Goal: Check status: Check status

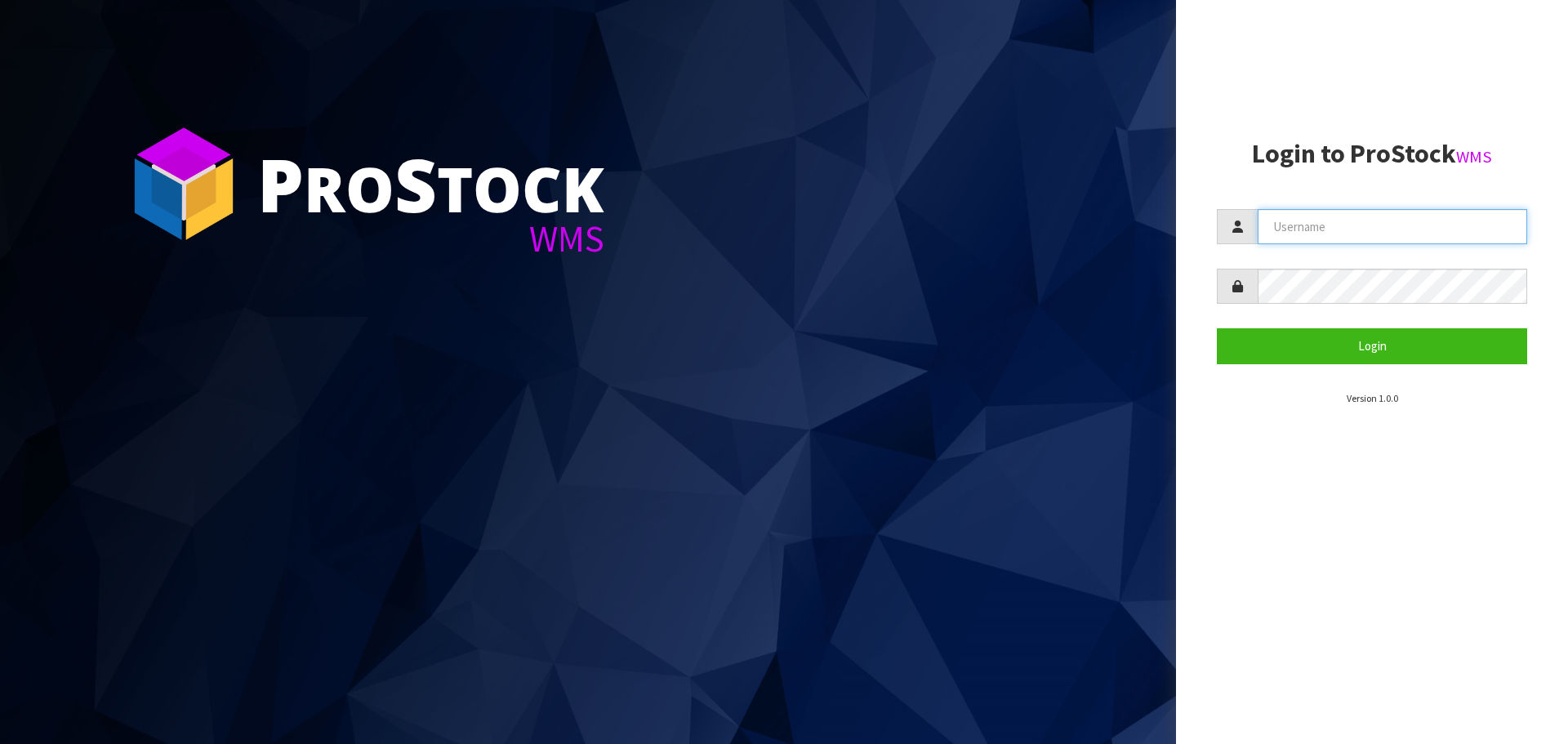
click at [1277, 224] on input "text" at bounding box center [1391, 226] width 270 height 35
type input "[EMAIL_ADDRESS][DOMAIN_NAME]"
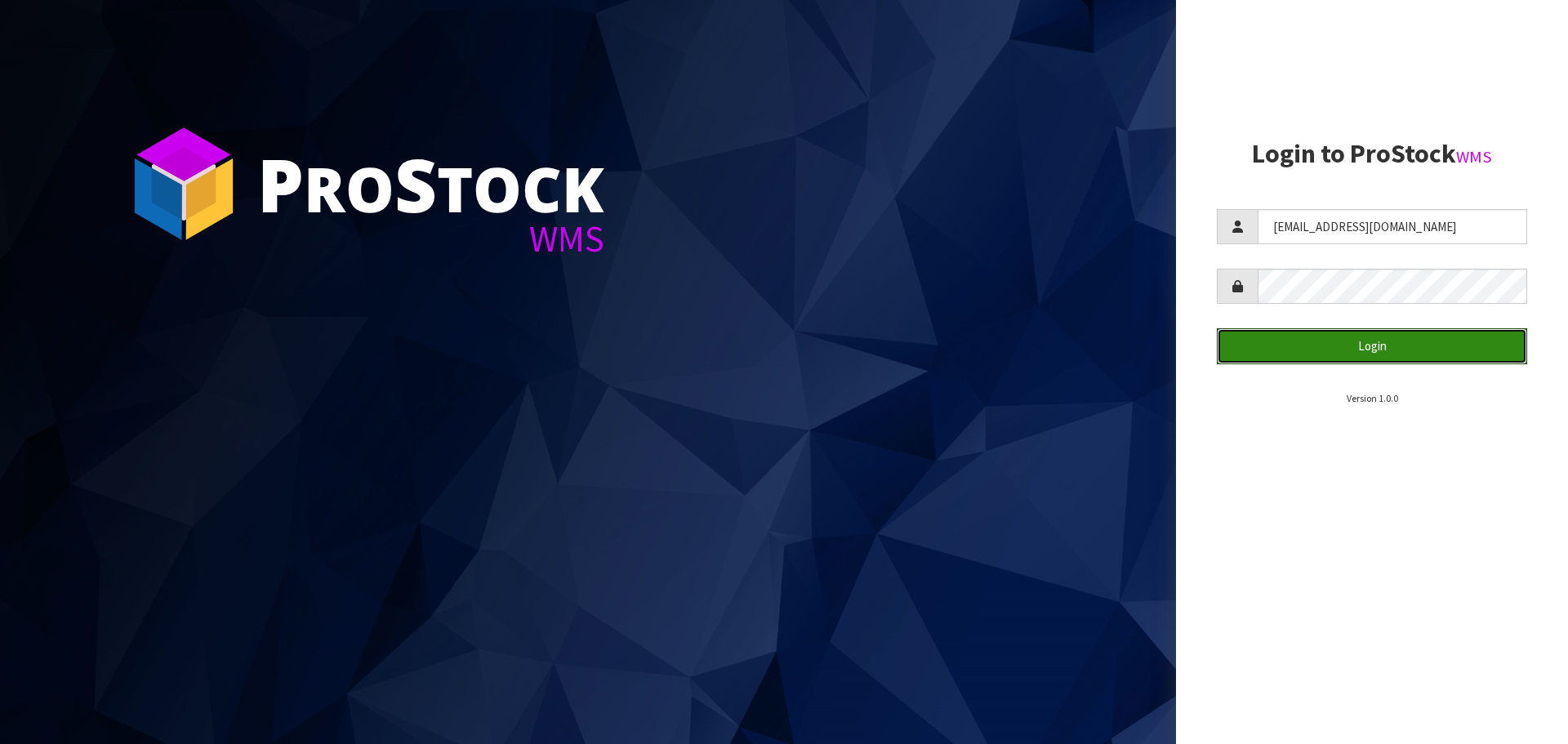
drag, startPoint x: 1424, startPoint y: 334, endPoint x: 1434, endPoint y: 369, distance: 36.4
click at [1424, 334] on button "Login" at bounding box center [1371, 346] width 310 height 35
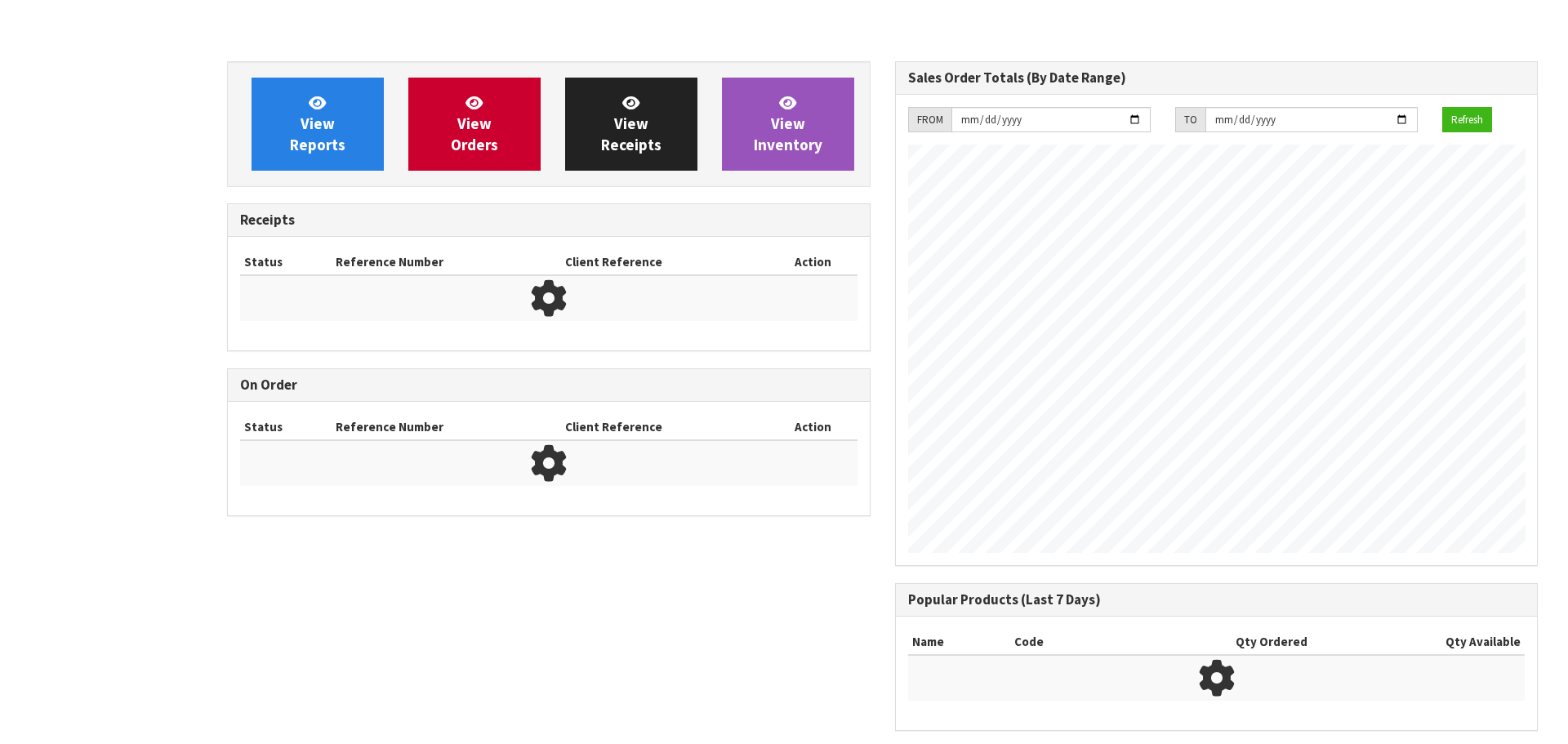
scroll to position [941, 667]
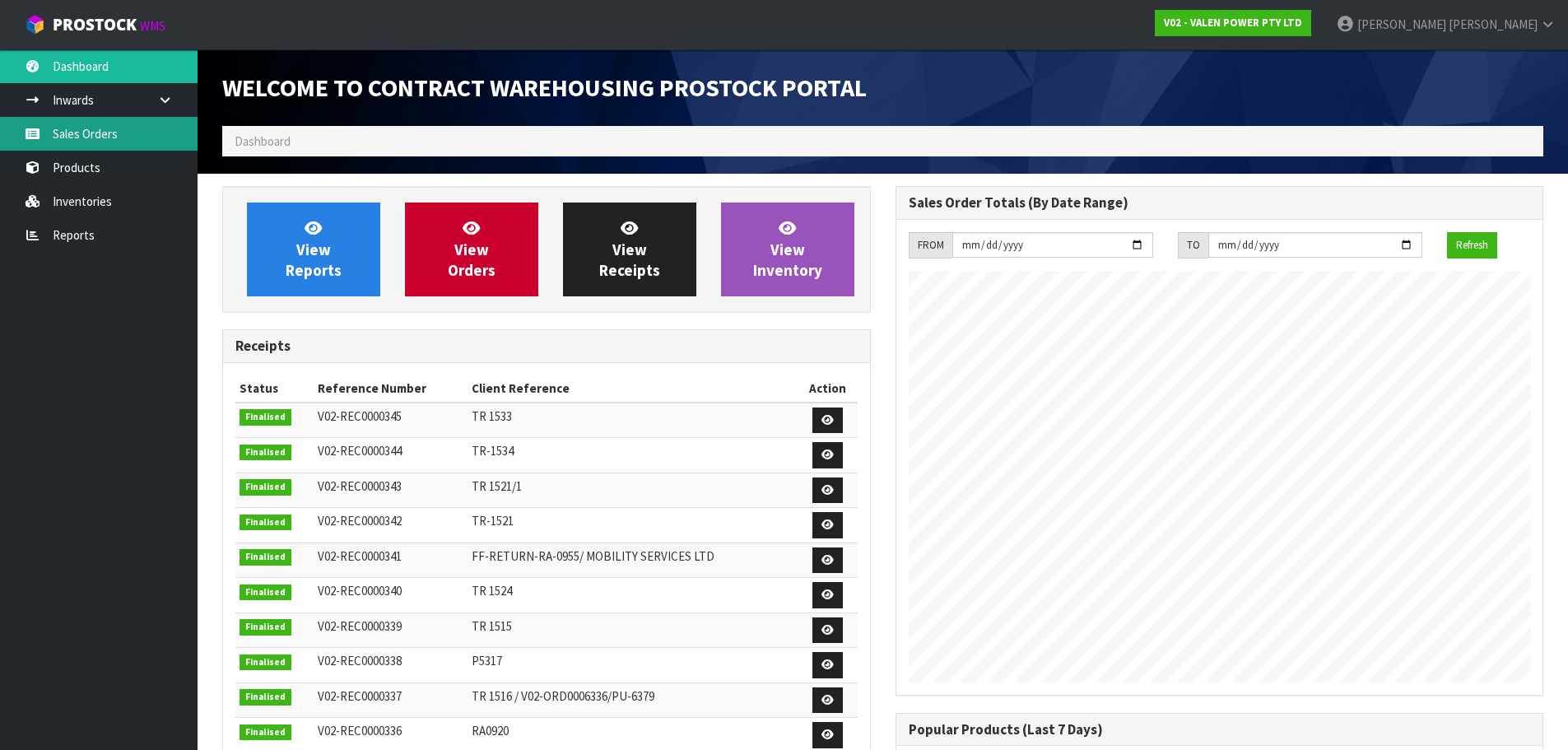
click at [146, 133] on link "Sales Orders" at bounding box center [99, 134] width 198 height 34
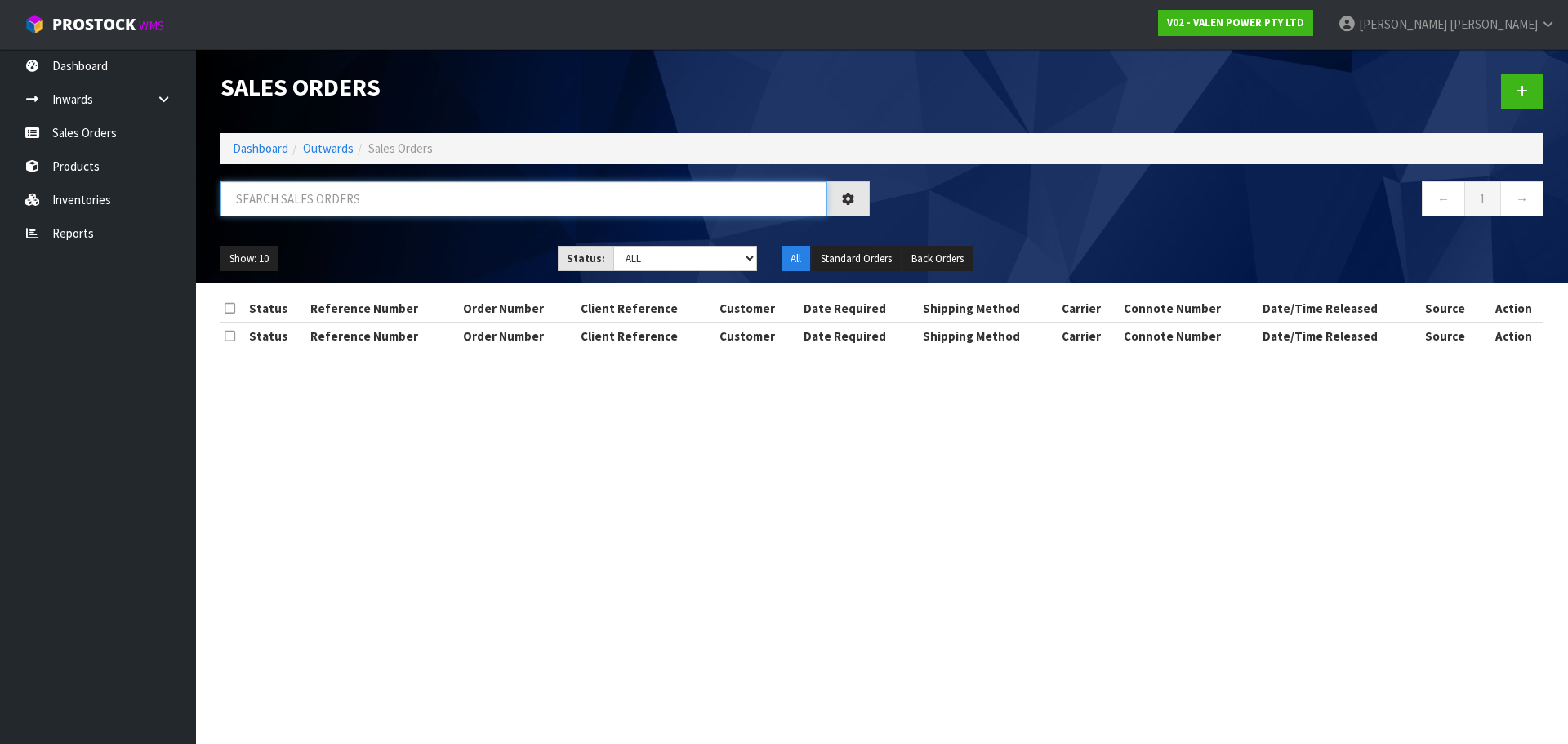
click at [289, 198] on input "text" at bounding box center [524, 199] width 607 height 35
paste input "S47839"
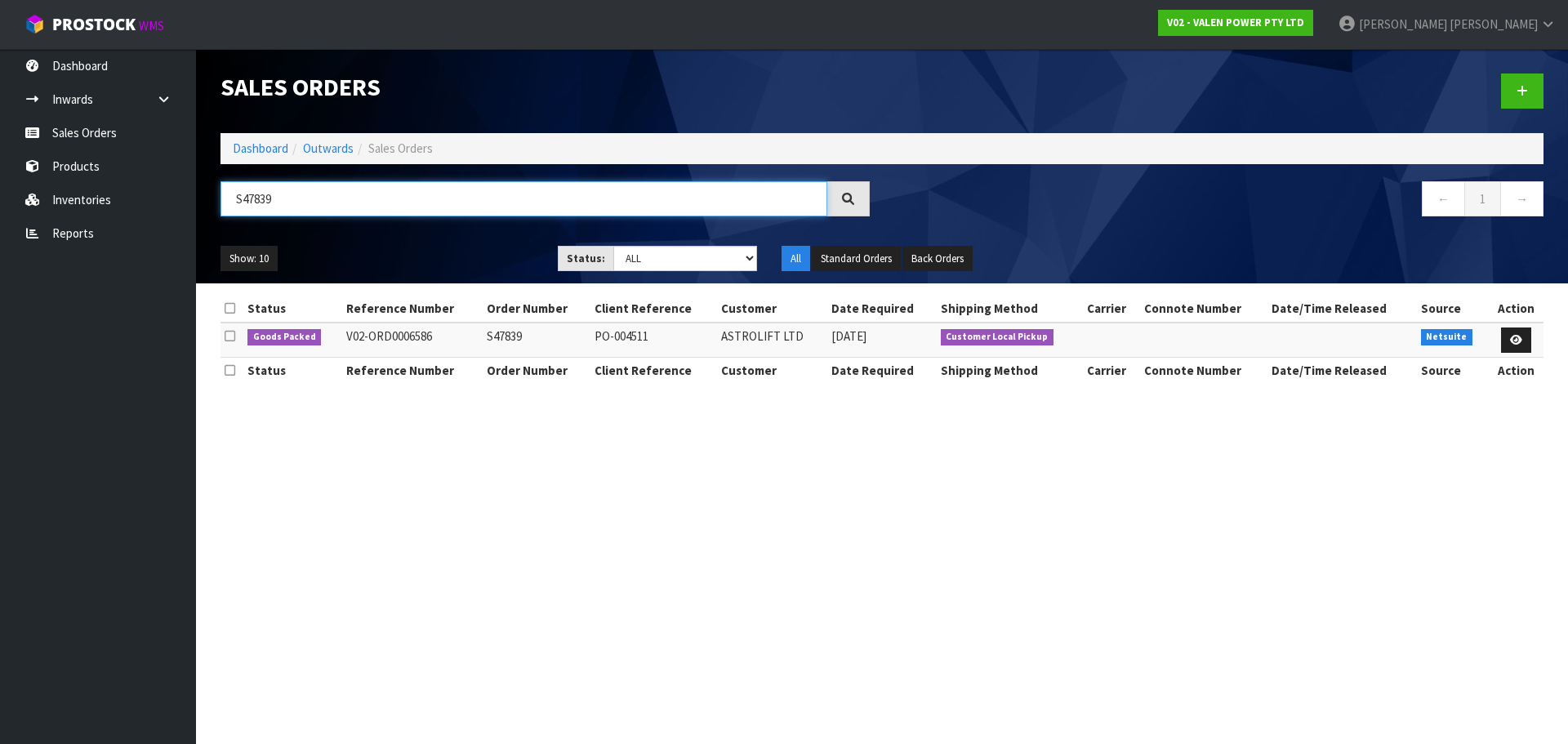
click at [416, 191] on input "S47839" at bounding box center [524, 199] width 607 height 35
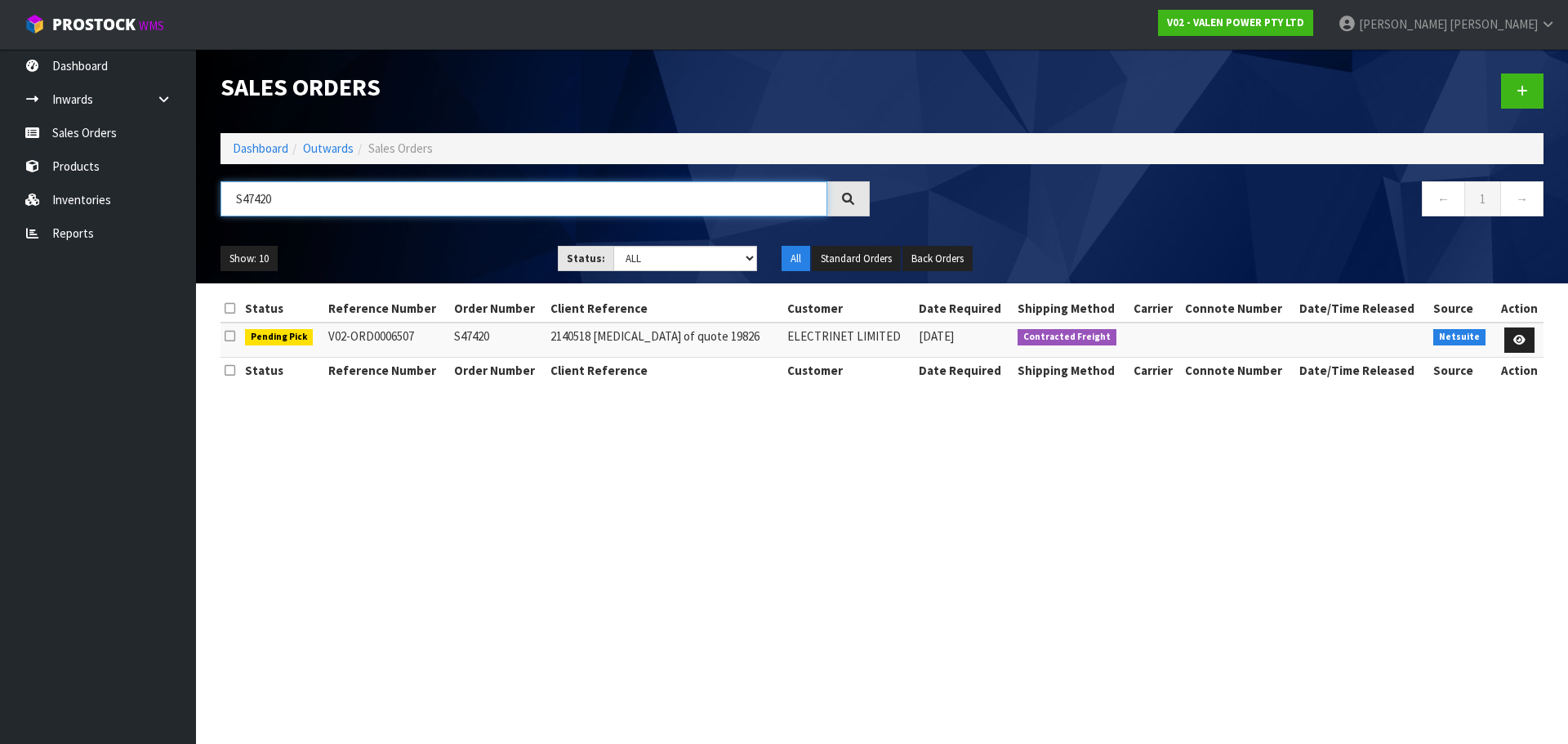
type input "S47420"
